Goal: Task Accomplishment & Management: Use online tool/utility

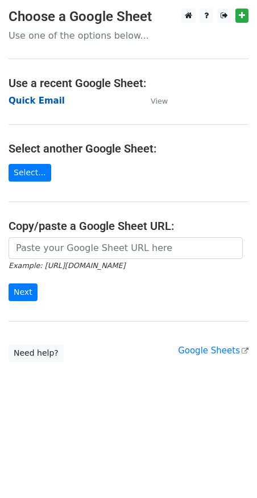
click at [50, 103] on strong "Quick Email" at bounding box center [37, 101] width 56 height 10
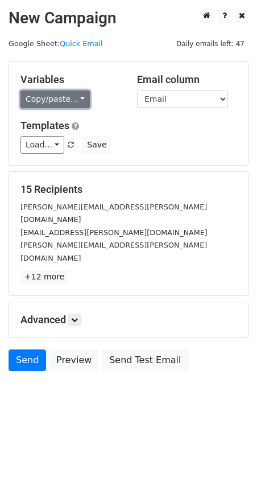
click at [47, 99] on link "Copy/paste..." at bounding box center [55, 100] width 69 height 18
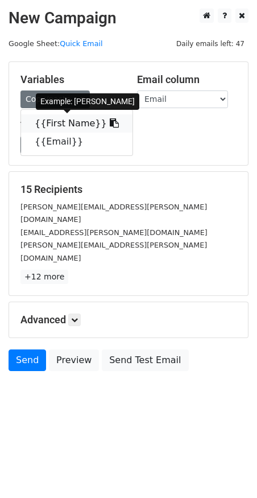
click at [73, 126] on link "{{First Name}}" at bounding box center [77, 123] width 112 height 18
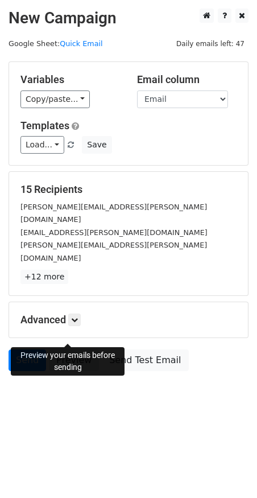
click at [64, 350] on link "Preview" at bounding box center [74, 361] width 50 height 22
click at [73, 350] on link "Preview" at bounding box center [74, 361] width 50 height 22
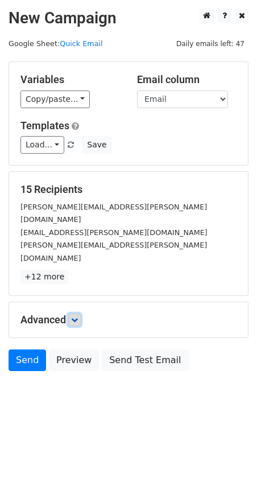
click at [75, 317] on icon at bounding box center [74, 320] width 7 height 7
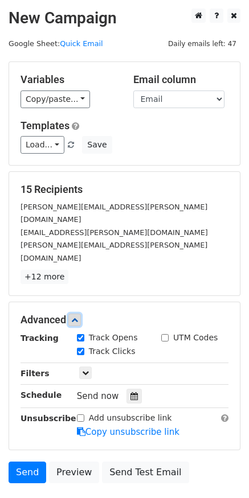
click at [80, 314] on link at bounding box center [74, 320] width 13 height 13
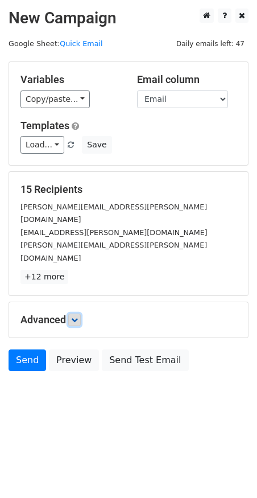
click at [80, 314] on link at bounding box center [74, 320] width 13 height 13
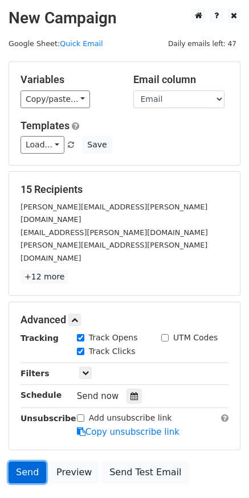
click at [19, 462] on link "Send" at bounding box center [28, 473] width 38 height 22
